Goal: Information Seeking & Learning: Find specific fact

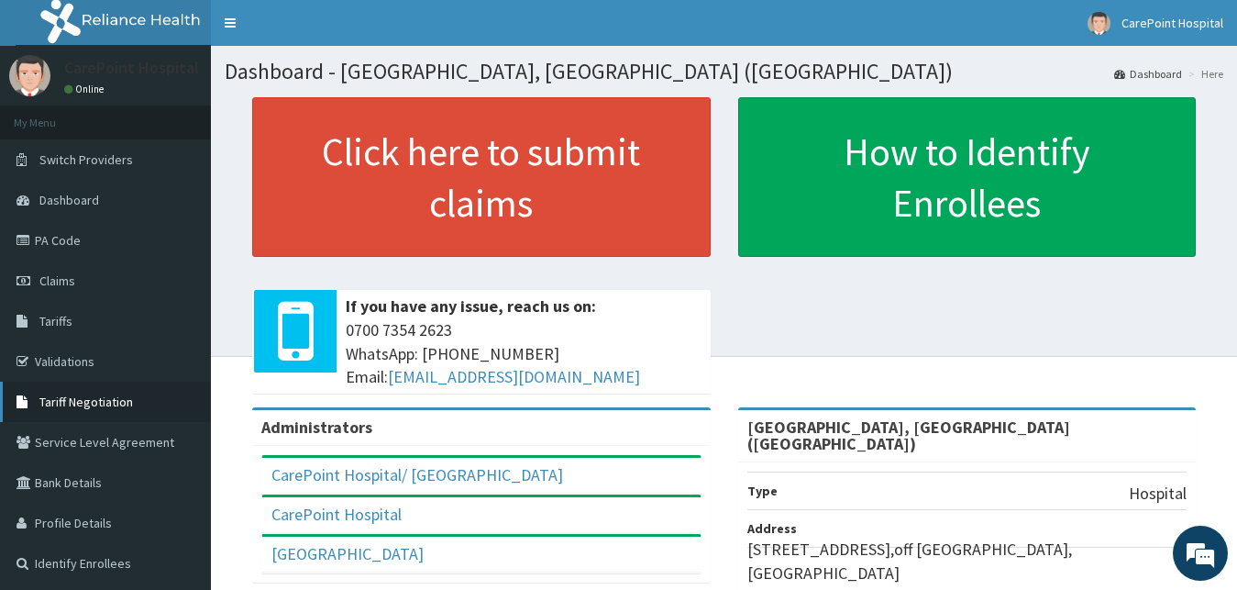
click at [78, 402] on span "Tariff Negotiation" at bounding box center [86, 401] width 94 height 17
click at [69, 320] on span "Tariffs" at bounding box center [55, 321] width 33 height 17
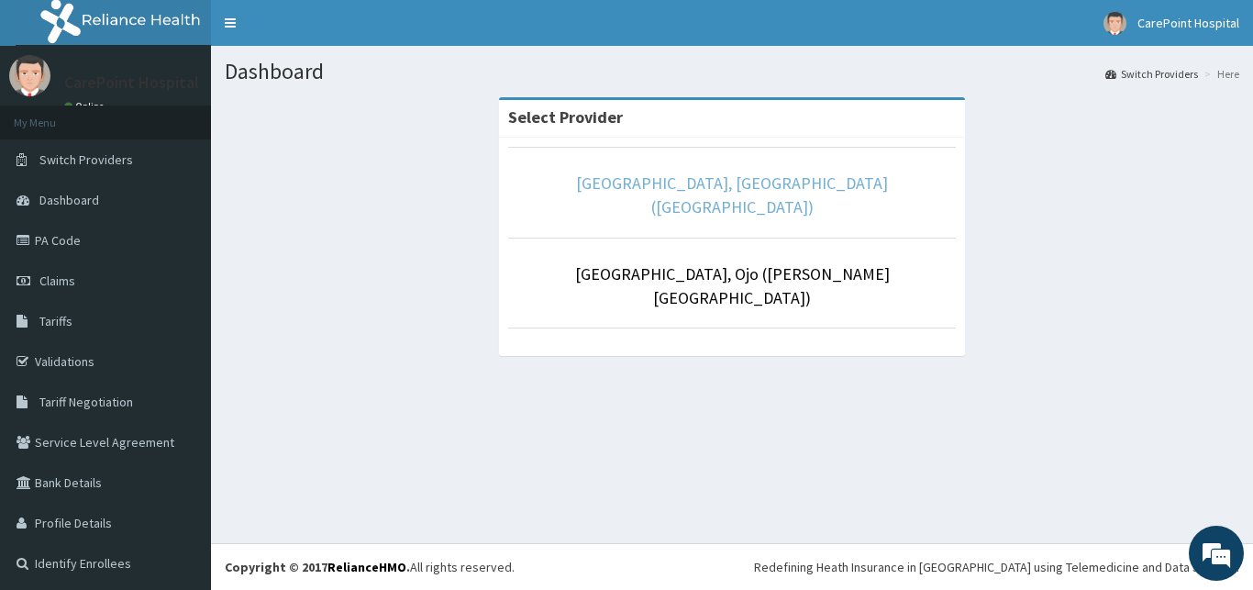
click at [673, 191] on link "[GEOGRAPHIC_DATA], [GEOGRAPHIC_DATA] ([GEOGRAPHIC_DATA])" at bounding box center [732, 194] width 312 height 45
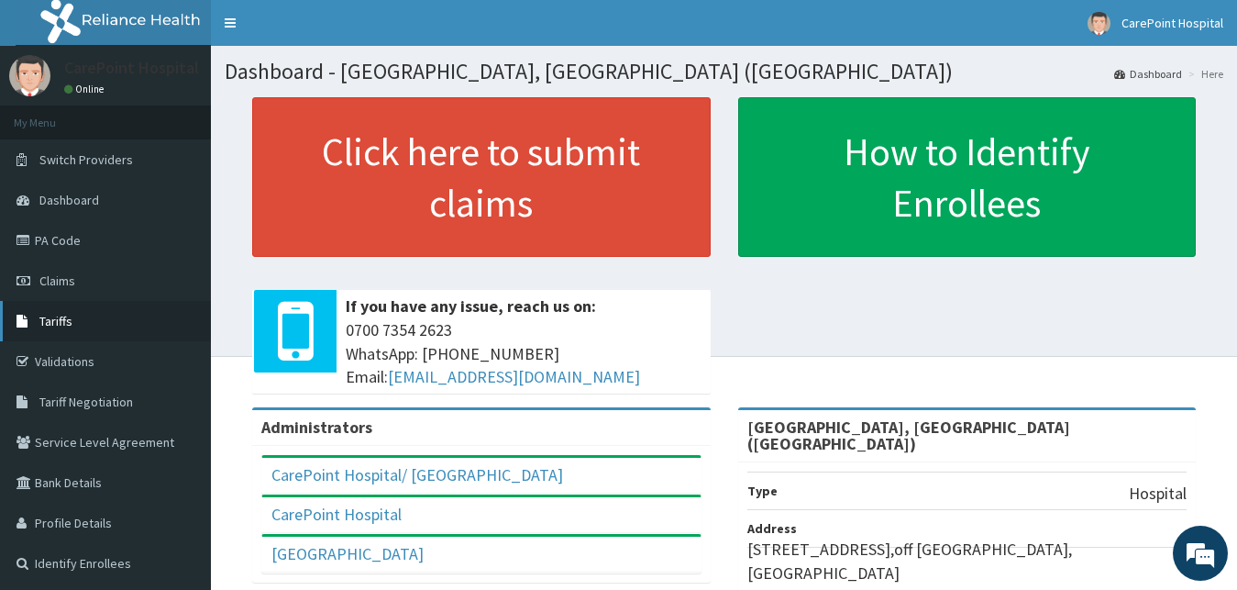
click at [104, 335] on link "Tariffs" at bounding box center [105, 321] width 211 height 40
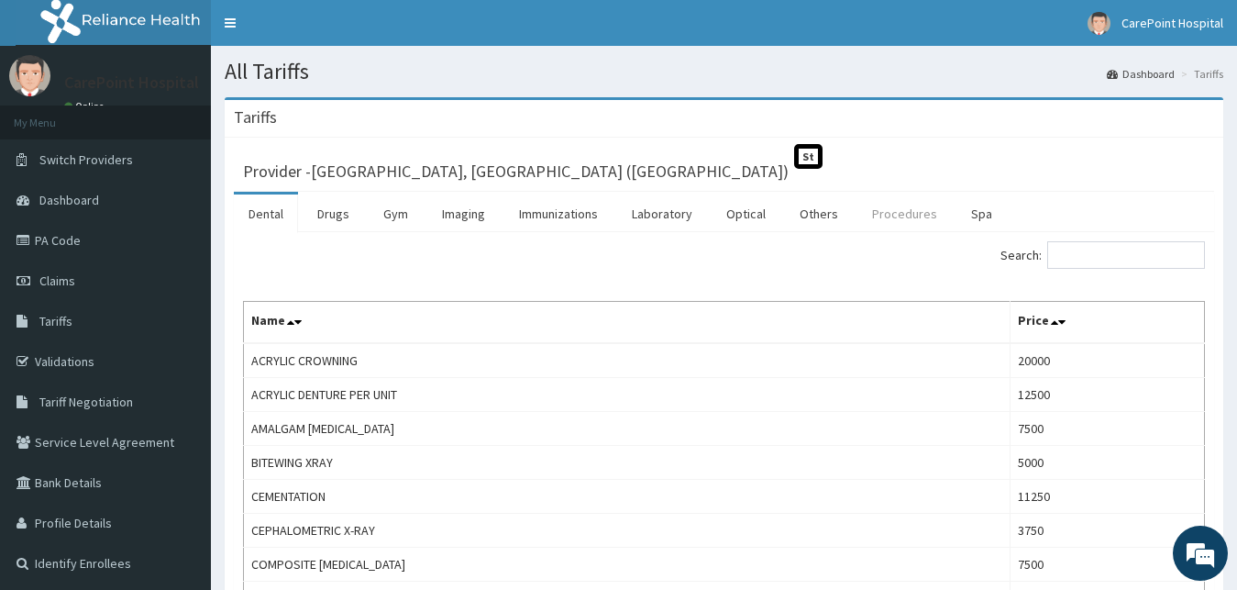
click at [915, 213] on link "Procedures" at bounding box center [904, 213] width 94 height 39
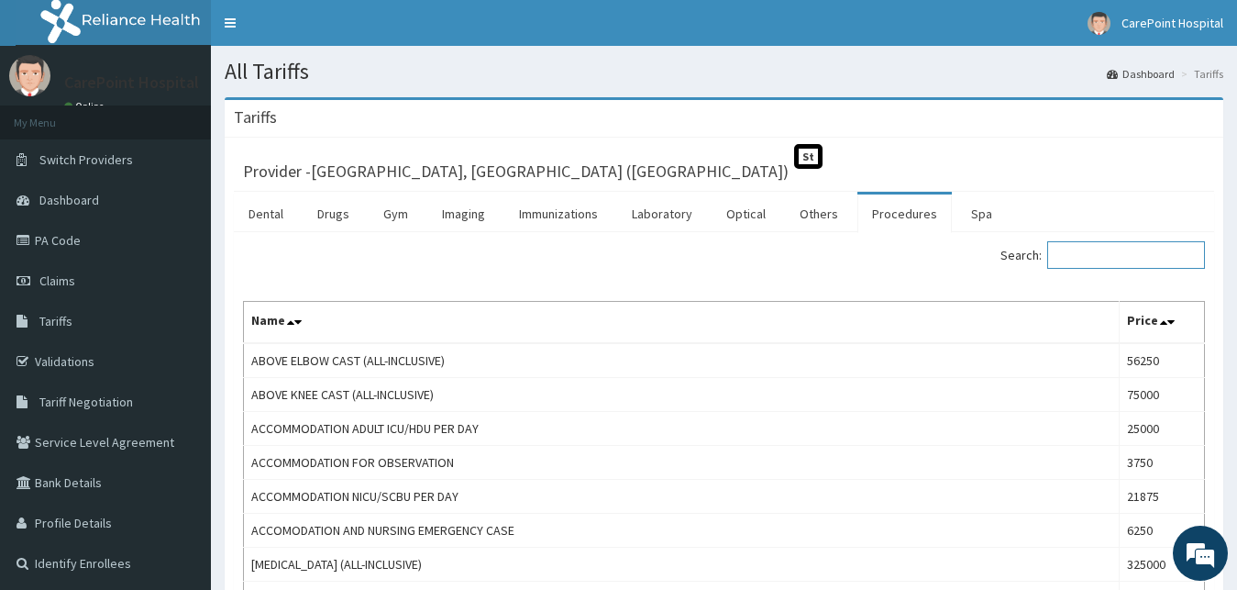
click at [1100, 261] on input "Search:" at bounding box center [1126, 255] width 158 height 28
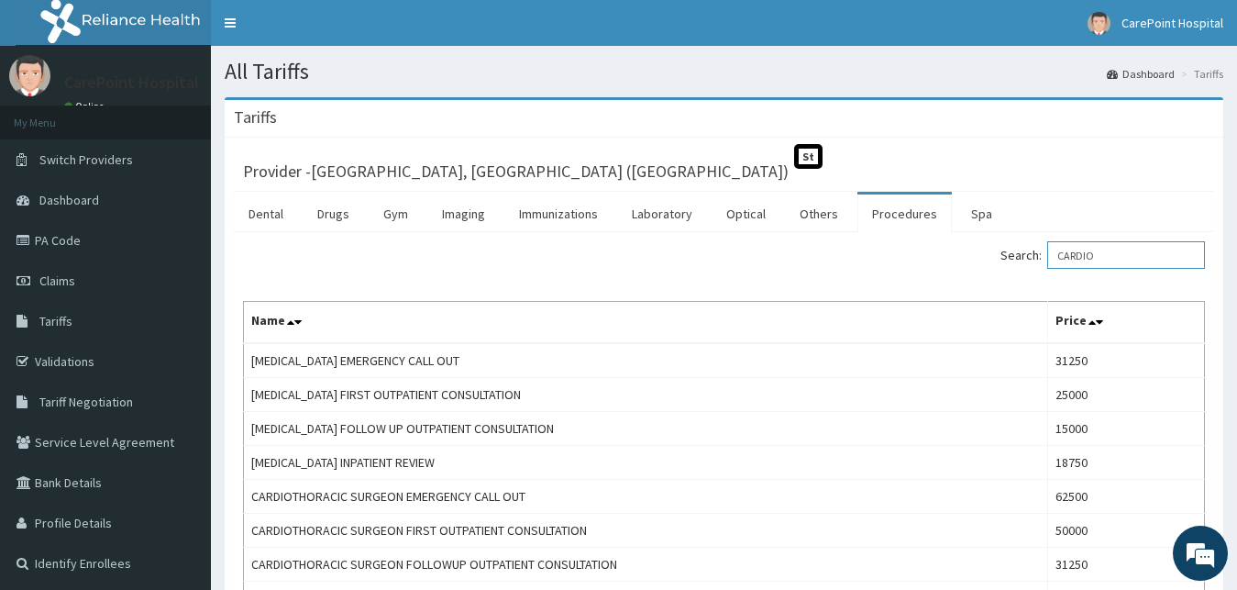
type input "CARDIO"
click at [113, 233] on link "PA Code" at bounding box center [105, 240] width 211 height 40
